Goal: Entertainment & Leisure: Consume media (video, audio)

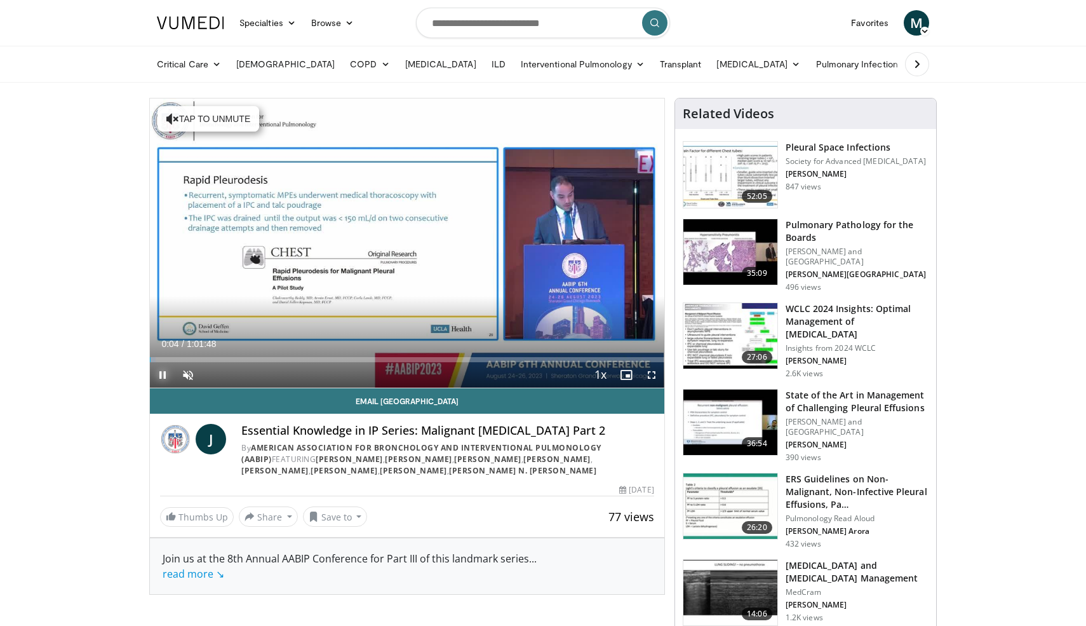
click at [162, 378] on span "Video Player" at bounding box center [162, 374] width 25 height 25
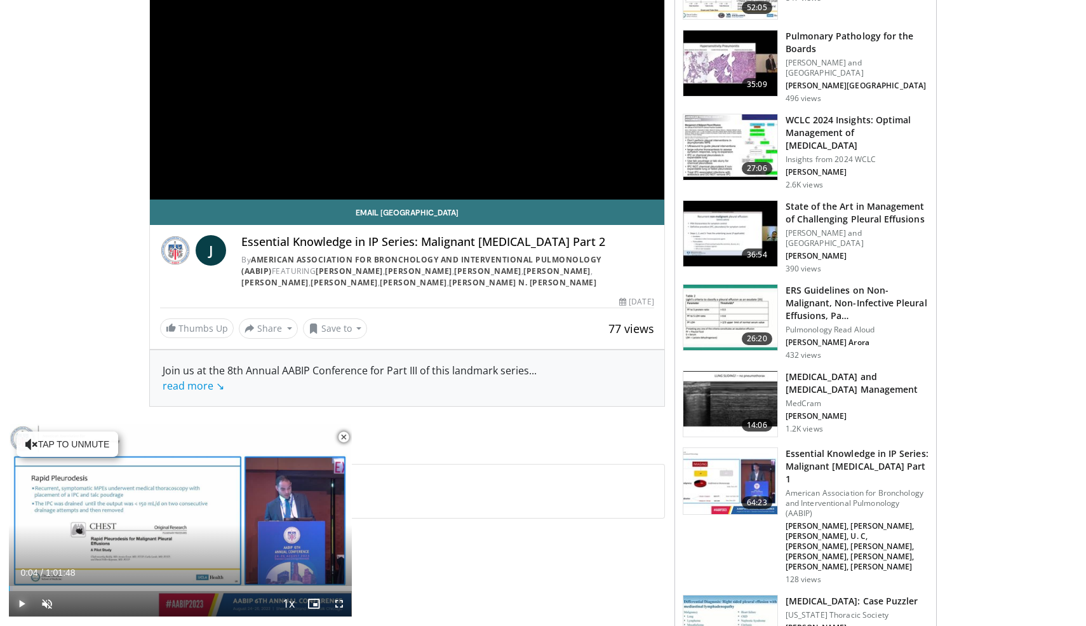
scroll to position [197, 0]
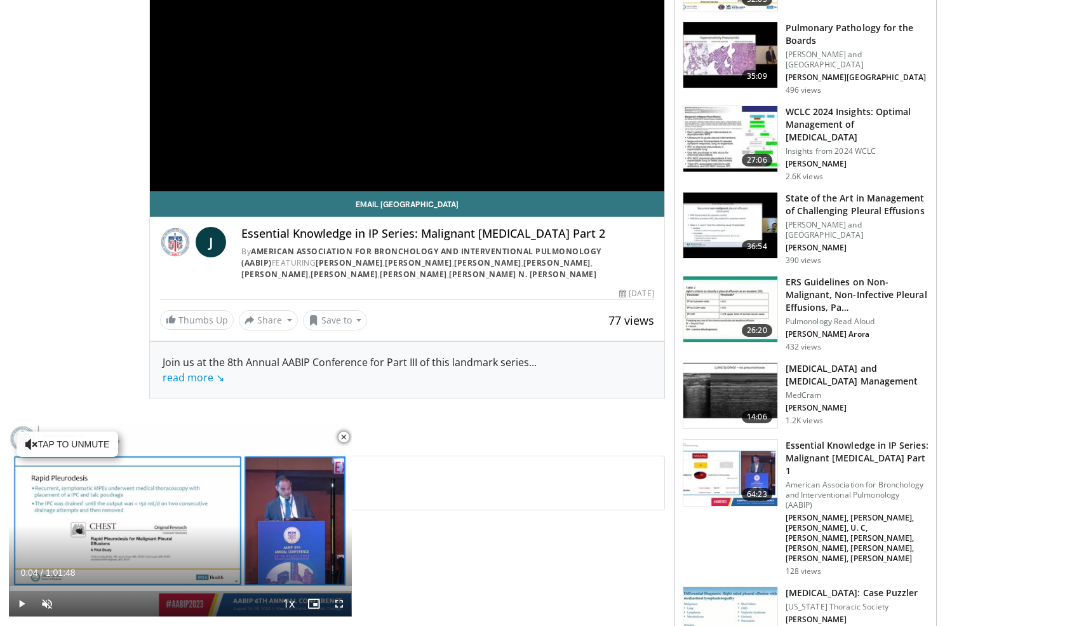
click at [177, 243] on img at bounding box center [175, 242] width 30 height 30
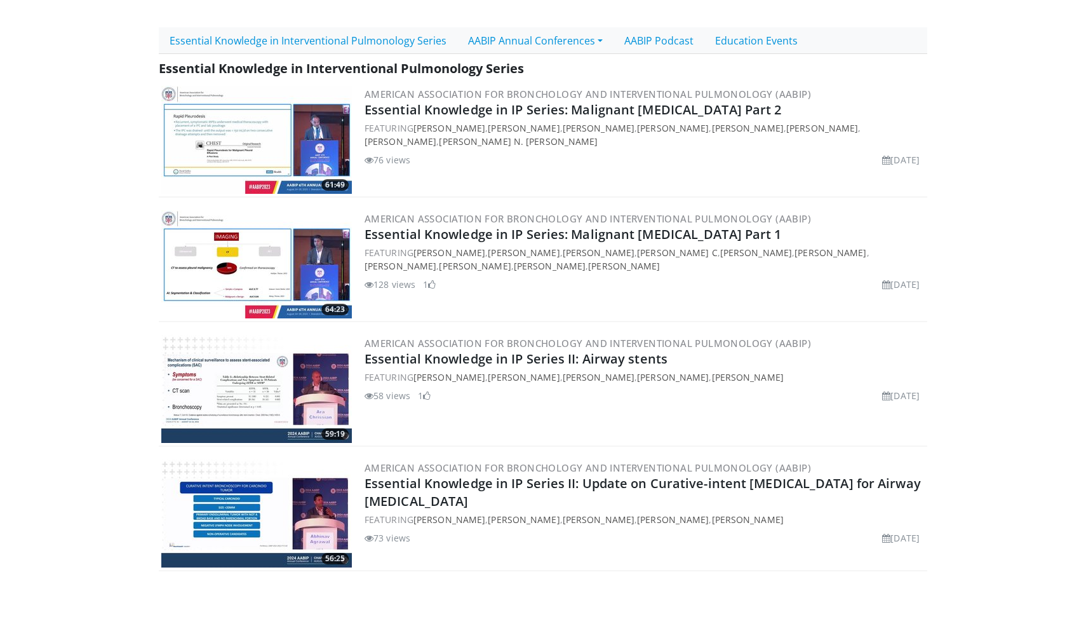
scroll to position [738, 0]
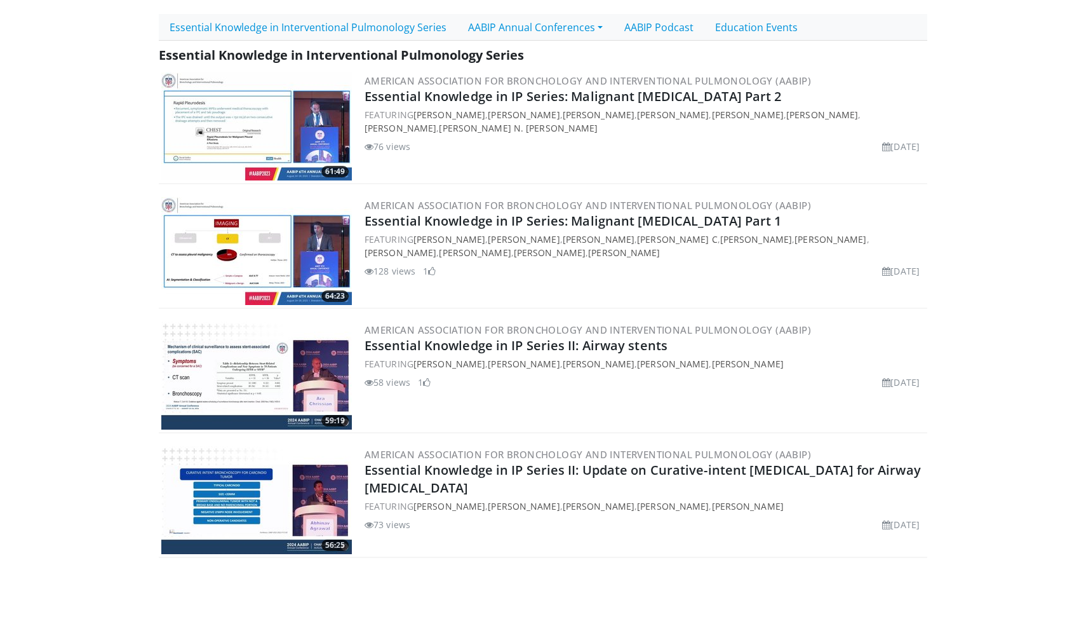
click at [281, 255] on img at bounding box center [256, 251] width 191 height 108
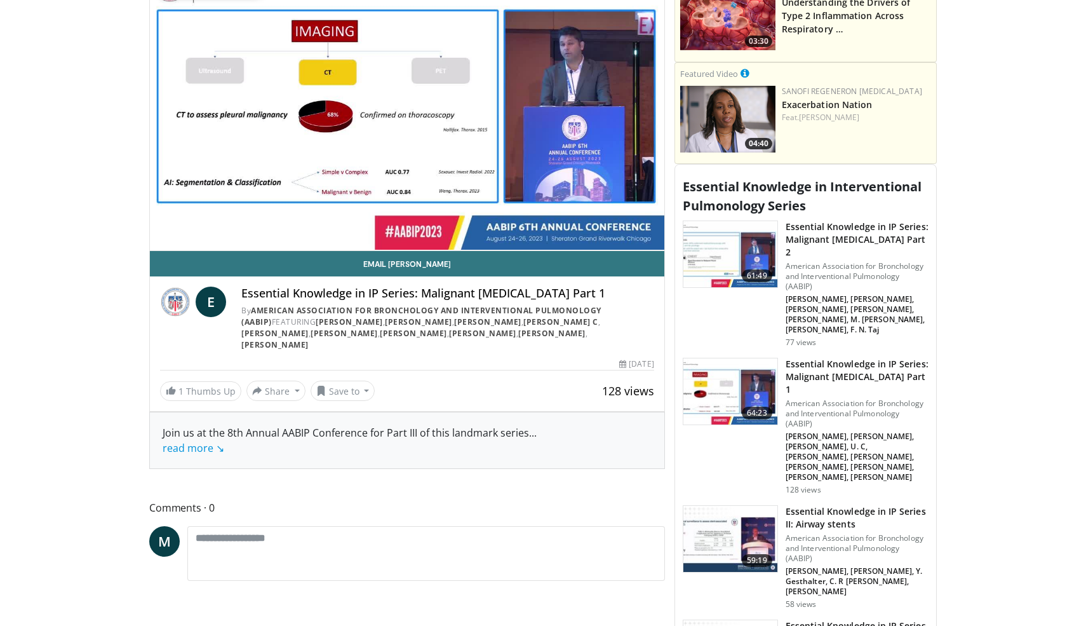
scroll to position [845, 0]
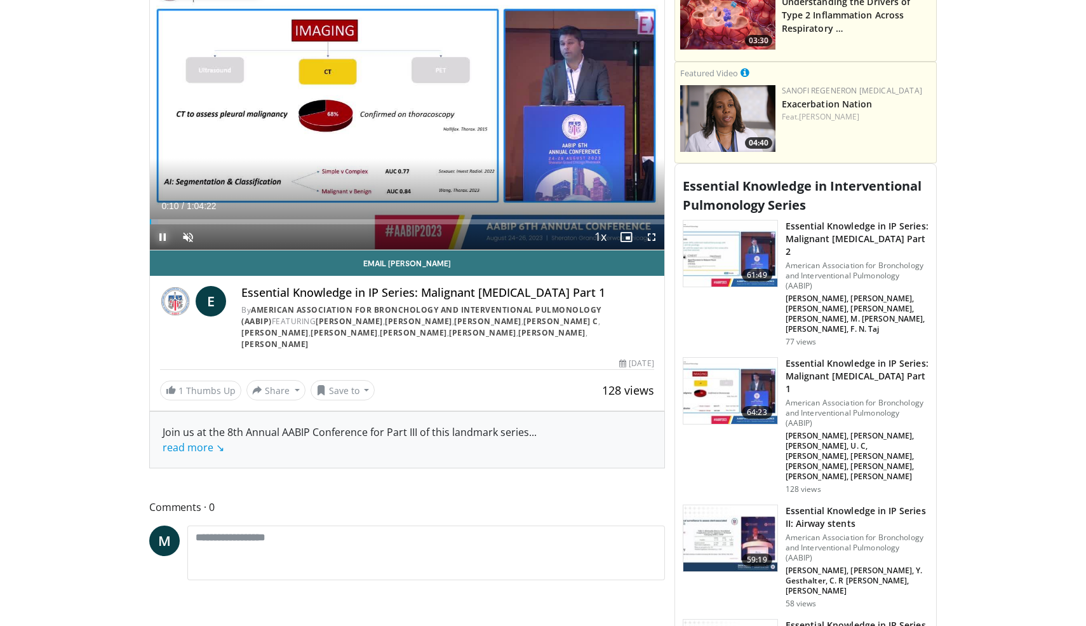
click at [160, 239] on span "Video Player" at bounding box center [162, 236] width 25 height 25
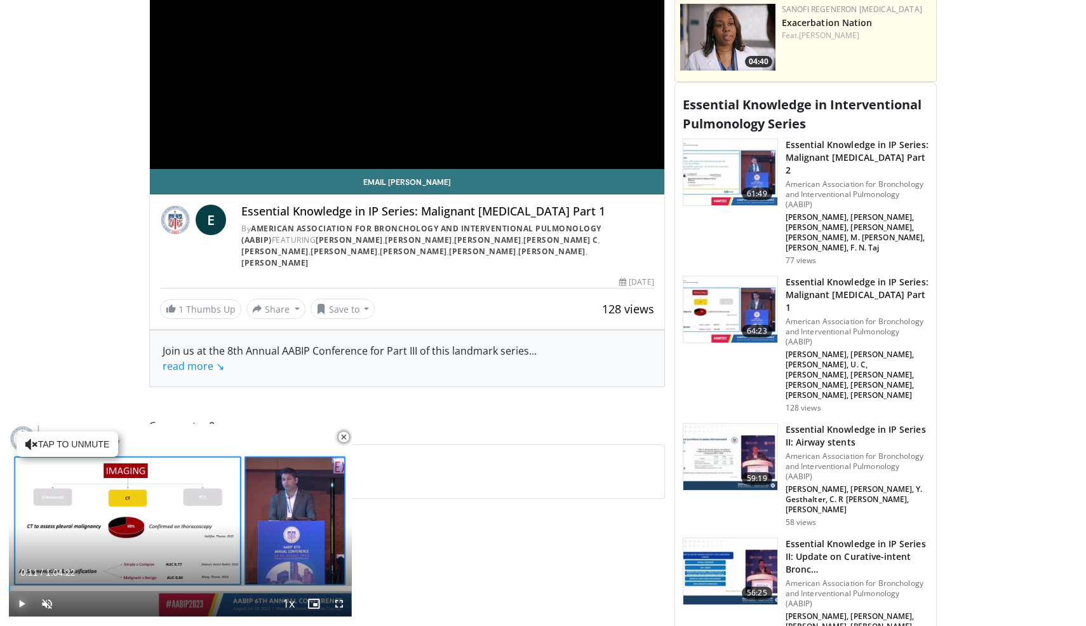
scroll to position [930, 0]
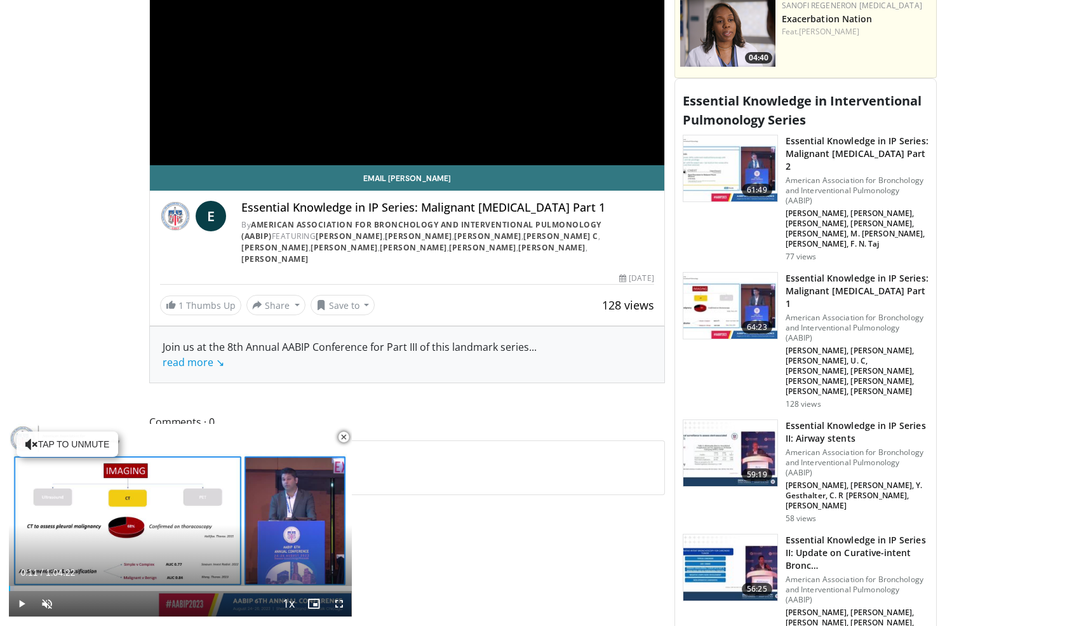
click at [346, 438] on span "Video Player" at bounding box center [343, 436] width 25 height 25
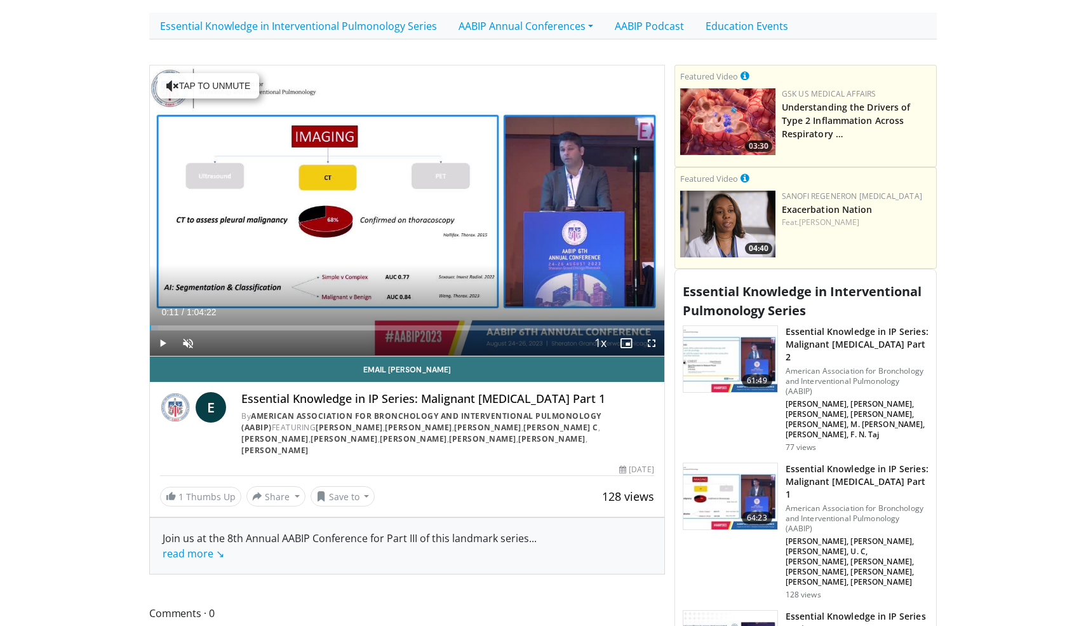
scroll to position [735, 0]
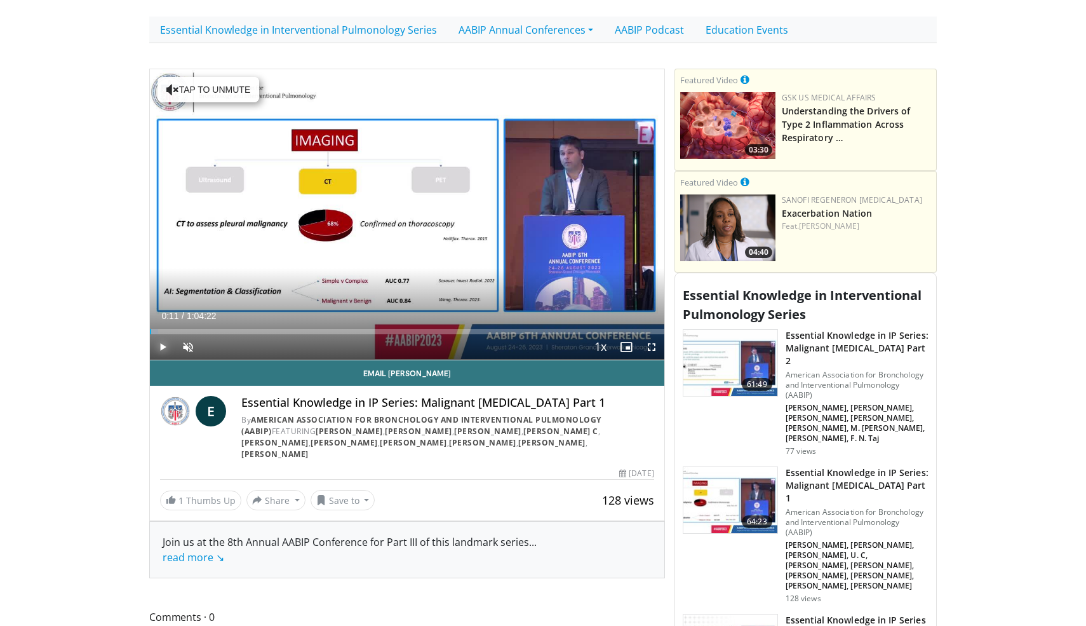
click at [163, 354] on span "Video Player" at bounding box center [162, 346] width 25 height 25
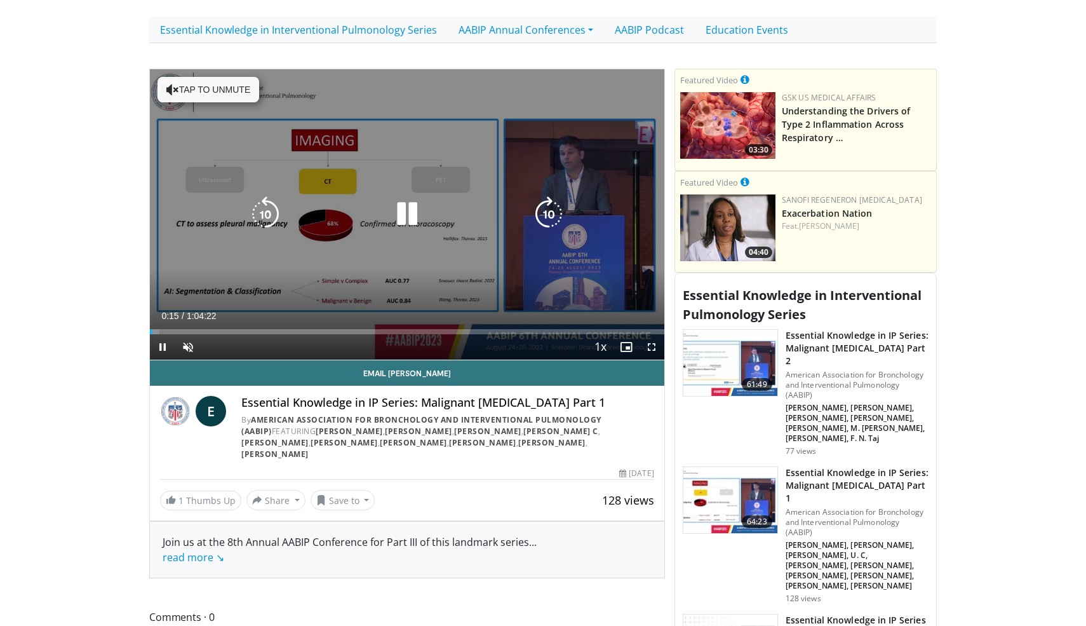
click at [211, 94] on button "Tap to unmute" at bounding box center [209, 89] width 102 height 25
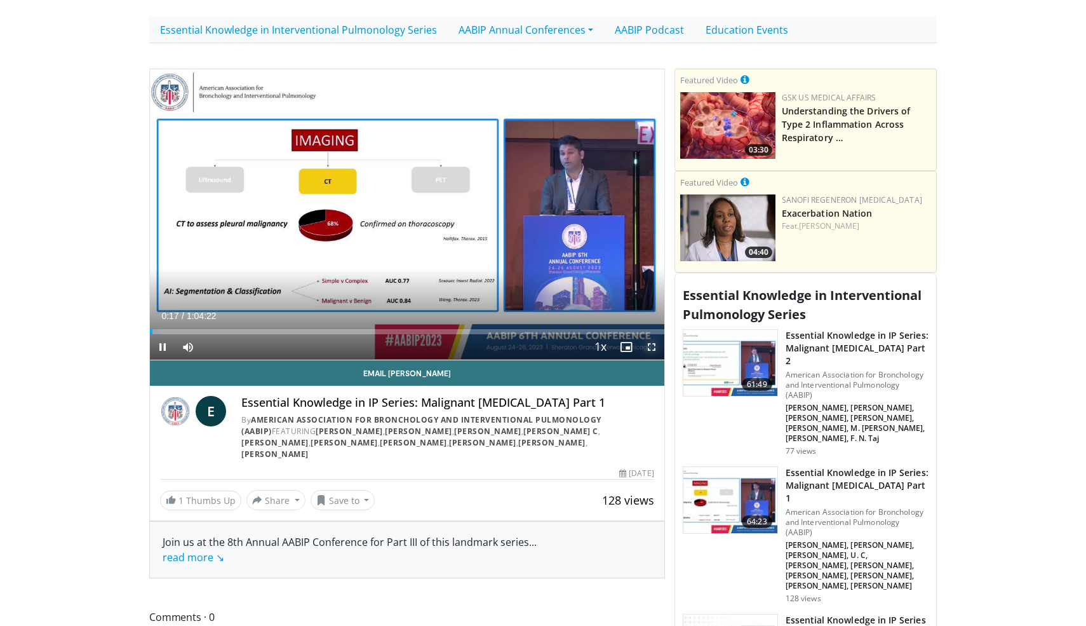
click at [654, 350] on span "Video Player" at bounding box center [651, 346] width 25 height 25
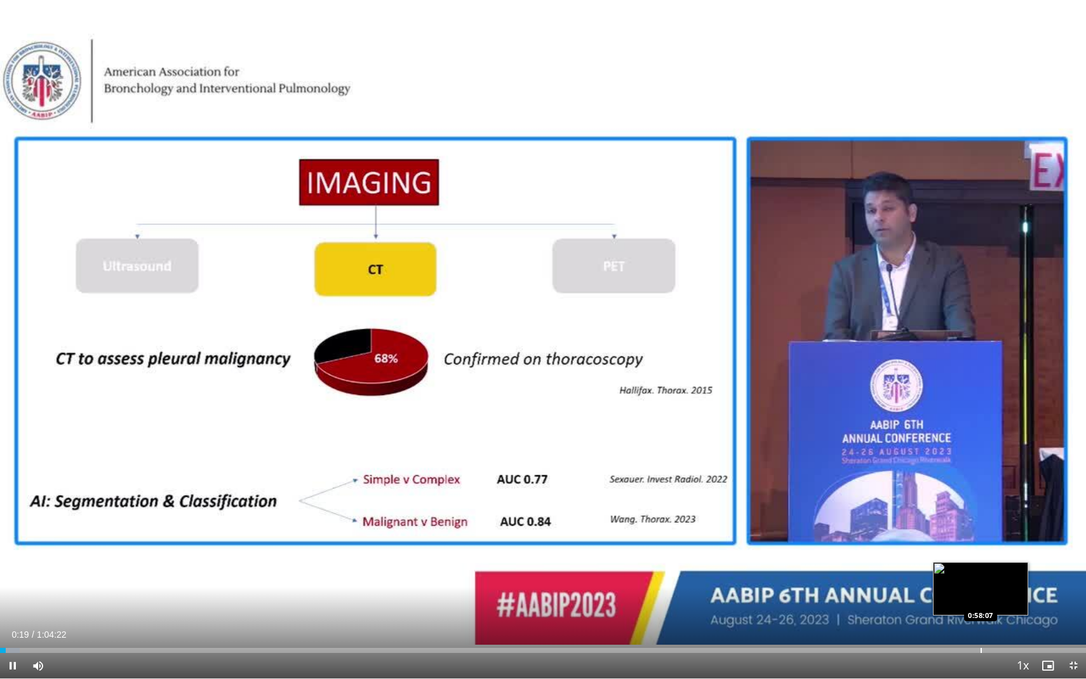
click at [981, 625] on div "Loaded : 1.81% 0:00:19 0:58:07" at bounding box center [543, 650] width 1086 height 5
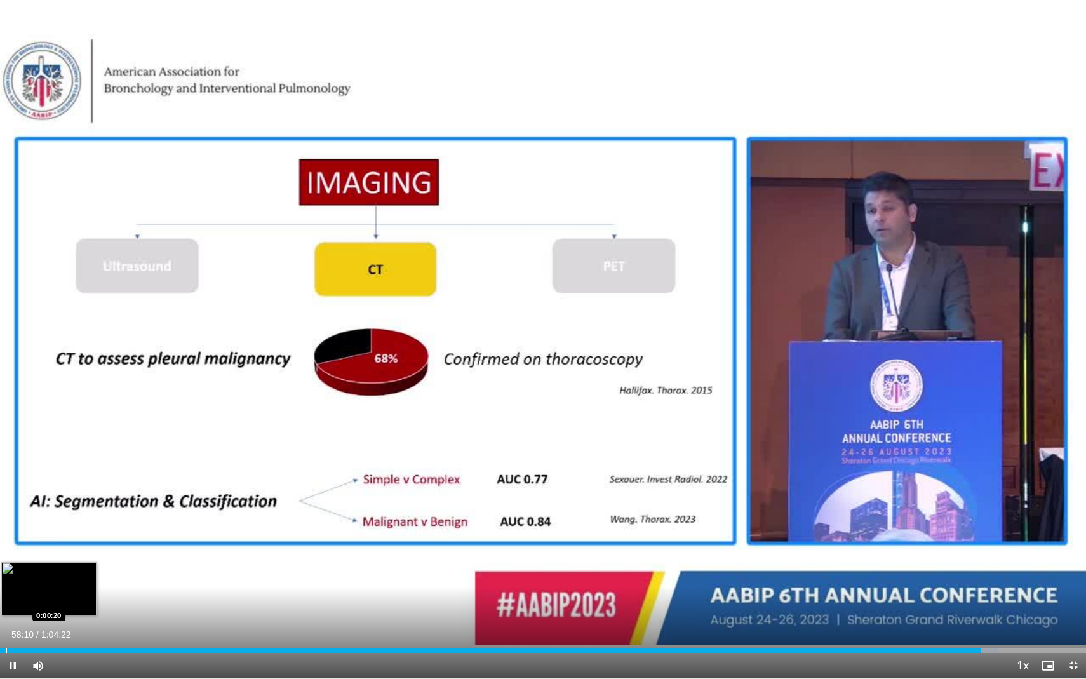
click at [6, 625] on div "0:58:10" at bounding box center [490, 650] width 981 height 5
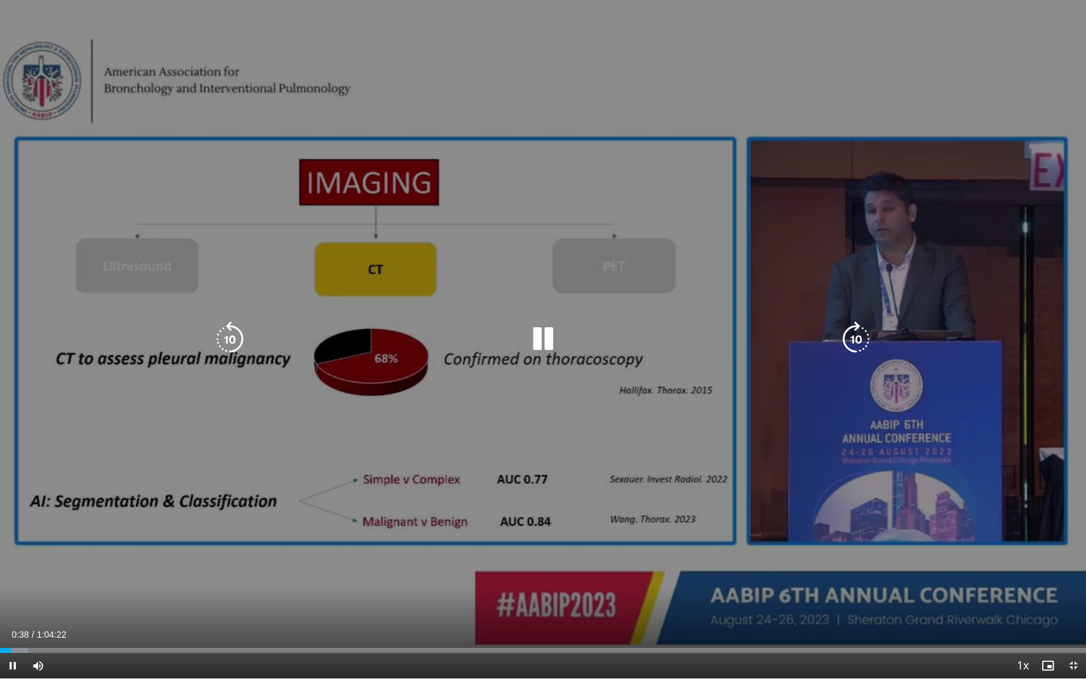
click at [531, 349] on icon "Video Player" at bounding box center [543, 339] width 36 height 36
click at [544, 347] on icon "Video Player" at bounding box center [543, 339] width 36 height 36
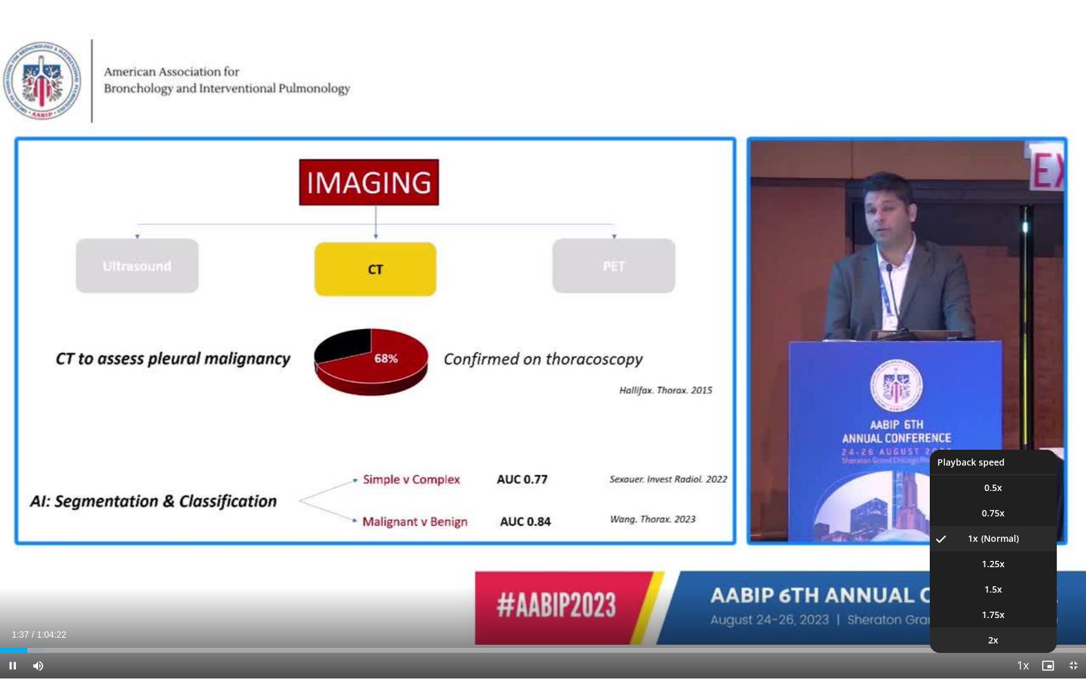
click at [1021, 625] on li "2x" at bounding box center [993, 639] width 127 height 25
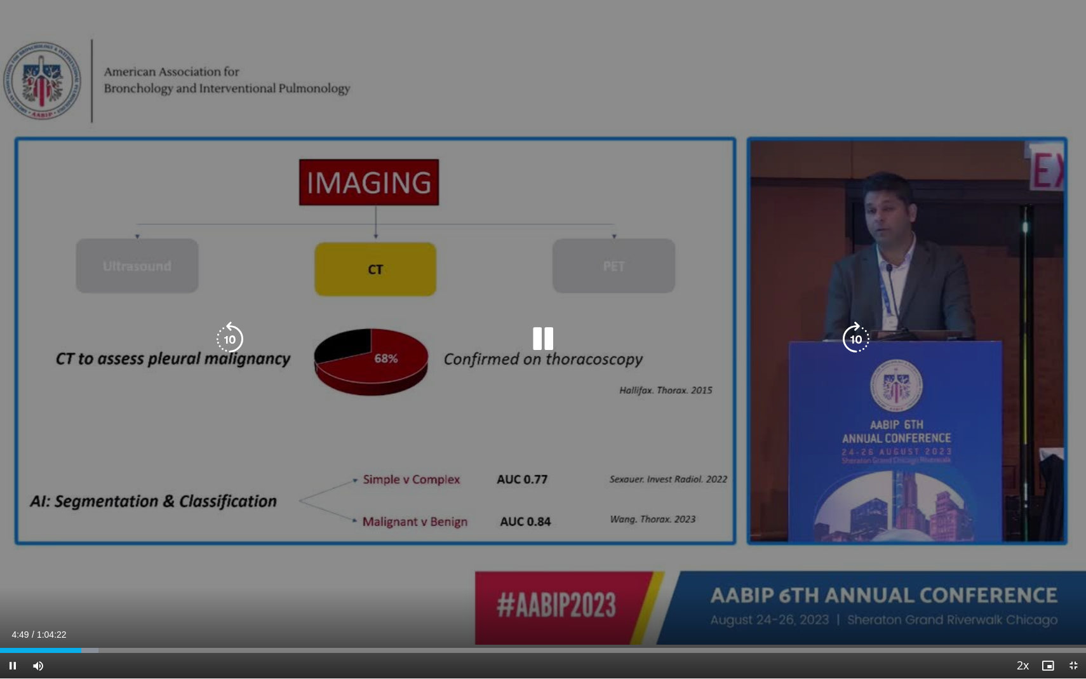
click at [540, 345] on icon "Video Player" at bounding box center [543, 339] width 36 height 36
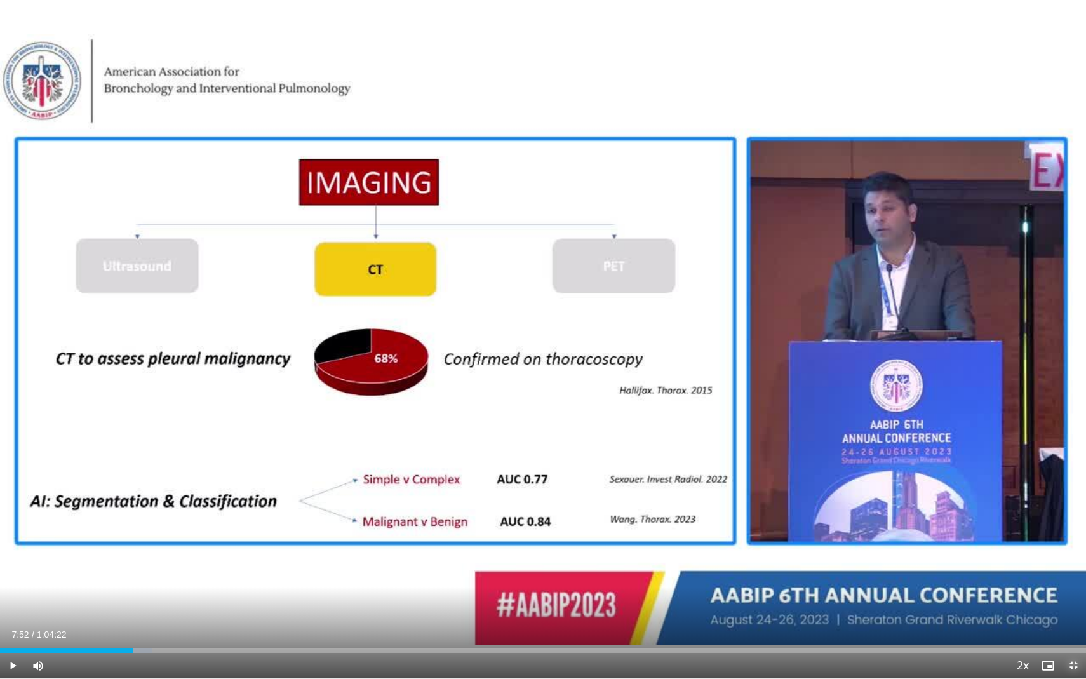
click at [1075, 625] on span "Video Player" at bounding box center [1073, 665] width 25 height 25
